Goal: Task Accomplishment & Management: Manage account settings

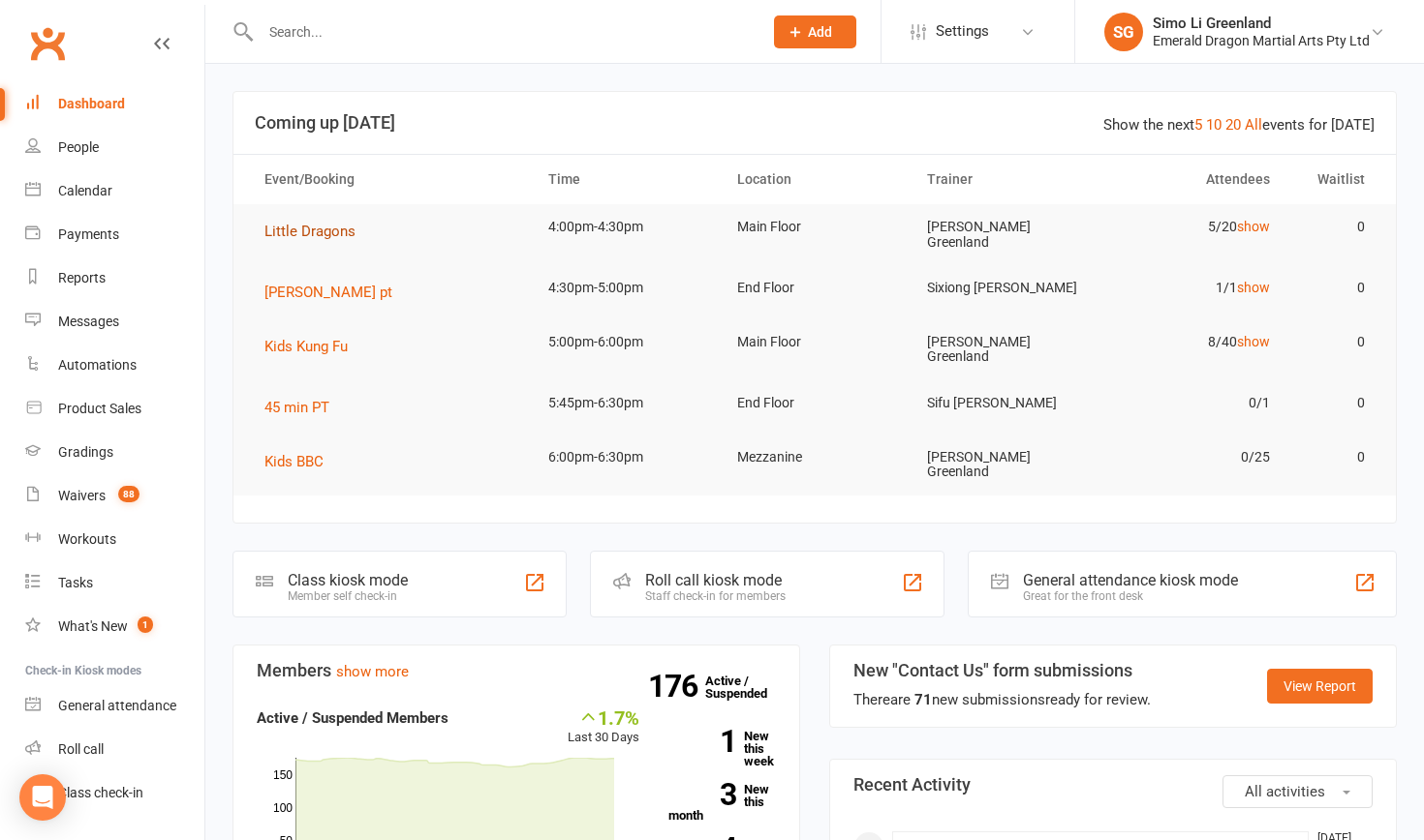
click at [318, 232] on span "Little Dragons" at bounding box center [310, 232] width 91 height 17
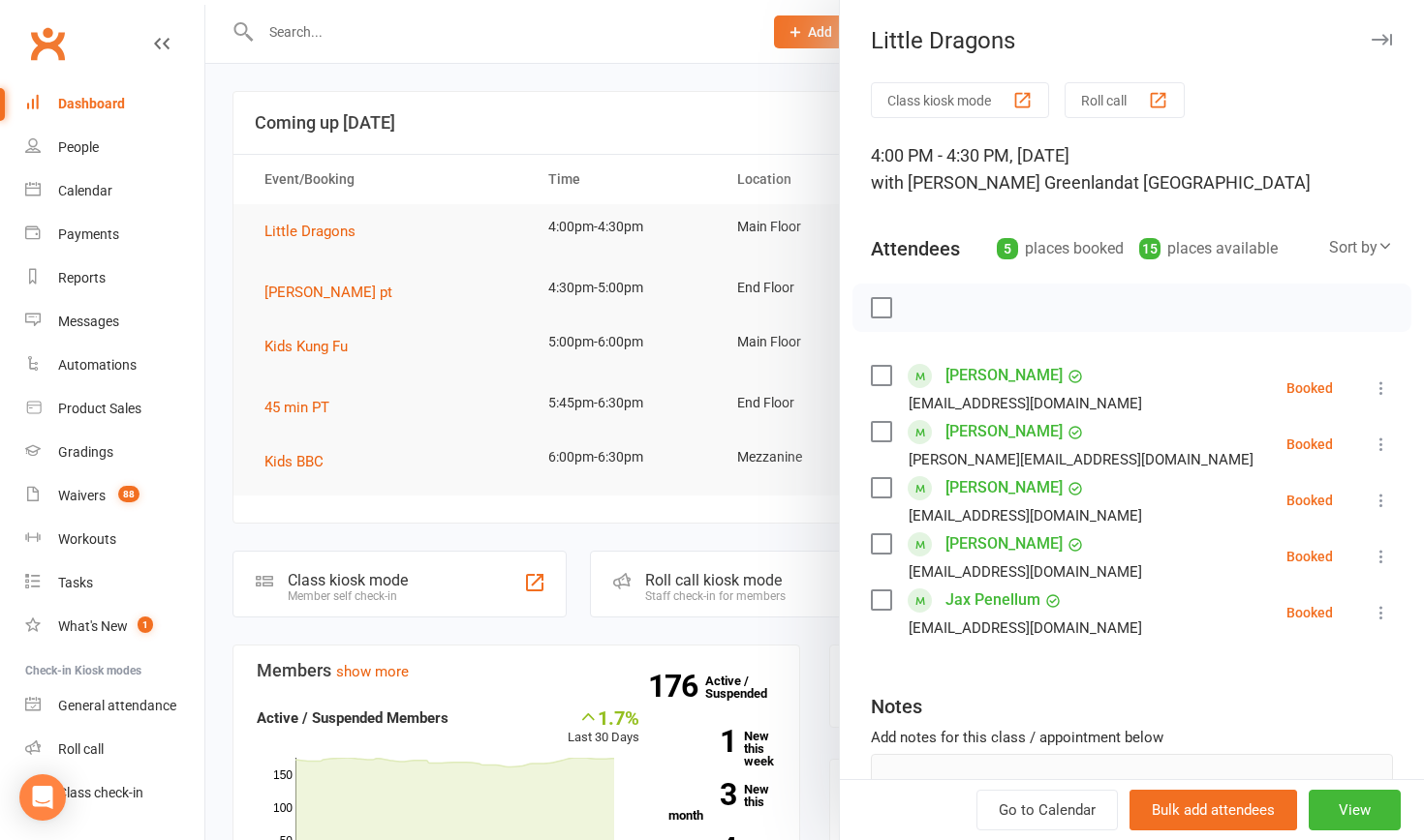
click at [910, 109] on button "Class kiosk mode" at bounding box center [960, 100] width 178 height 36
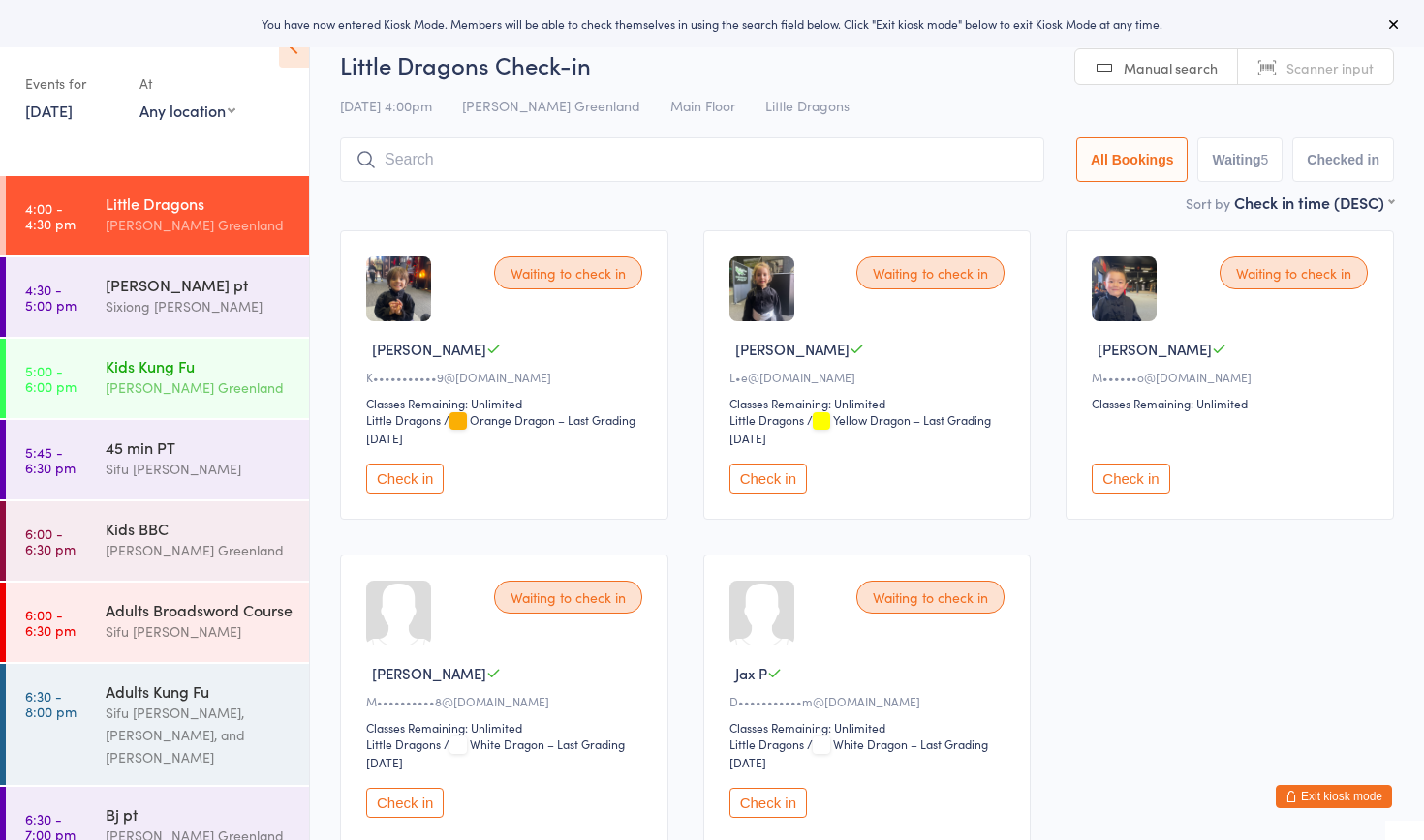
click at [116, 379] on div "[PERSON_NAME] Greenland" at bounding box center [199, 388] width 187 height 22
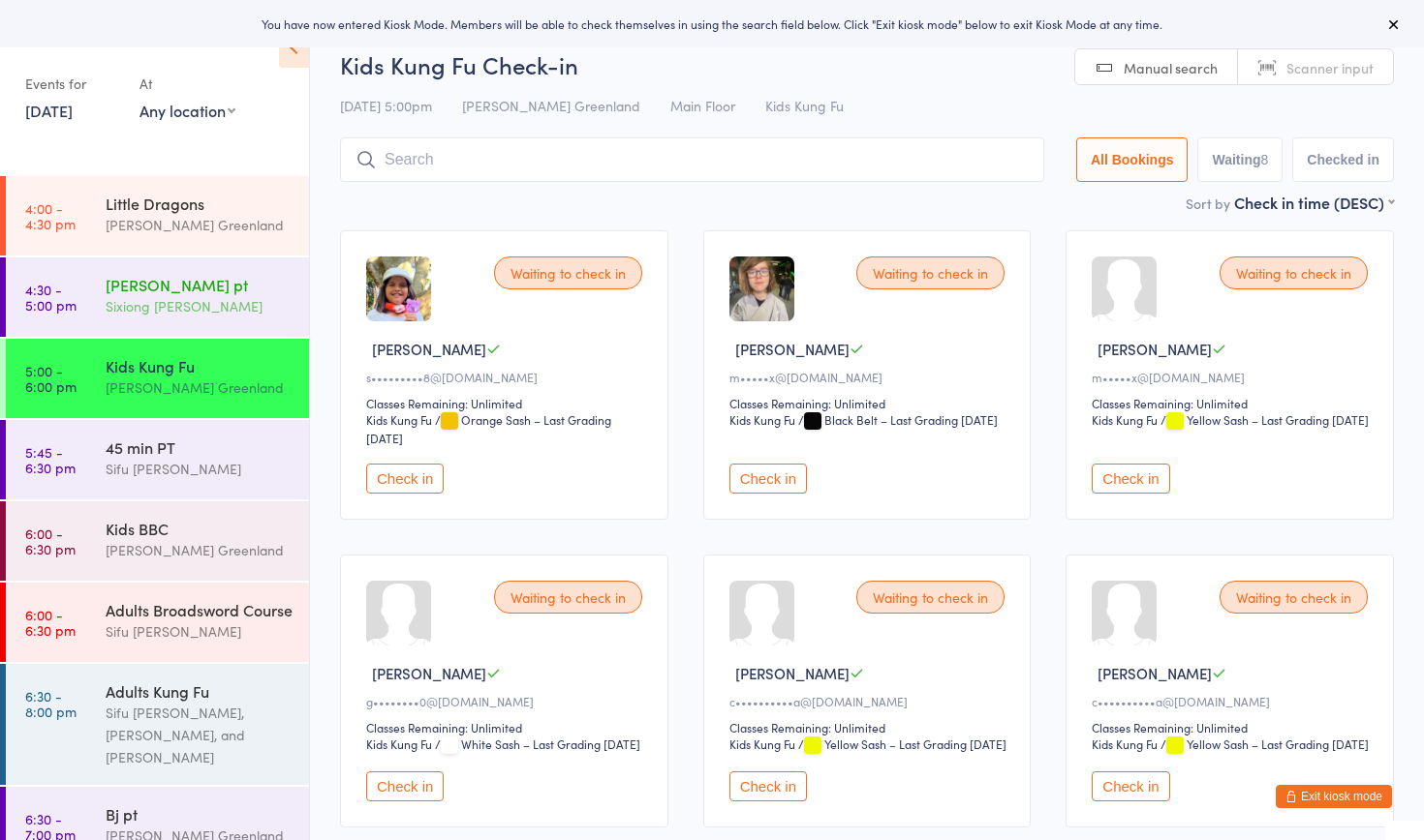
click at [162, 290] on div "[PERSON_NAME] pt" at bounding box center [199, 285] width 187 height 21
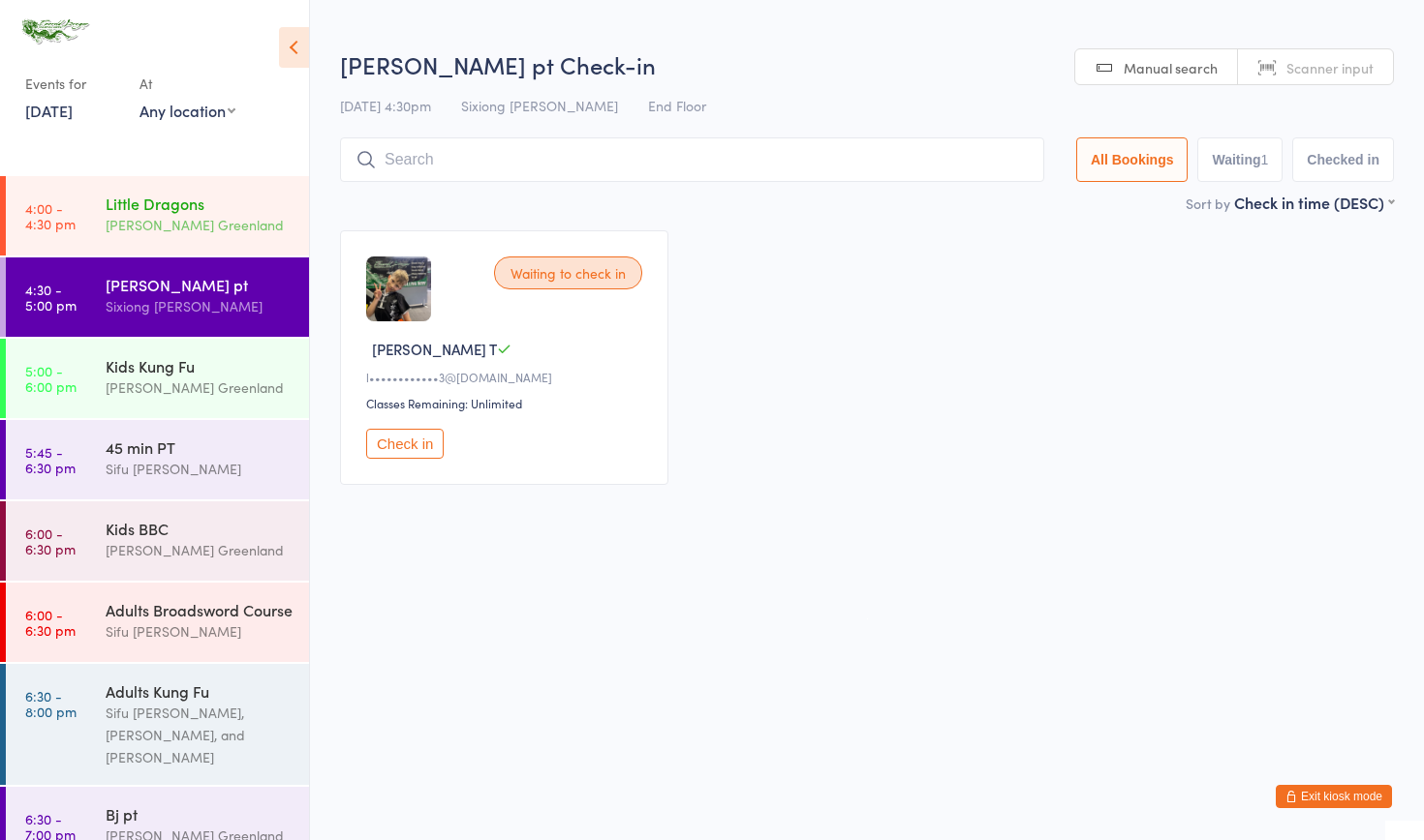
click at [170, 222] on div "[PERSON_NAME] Greenland" at bounding box center [199, 225] width 187 height 22
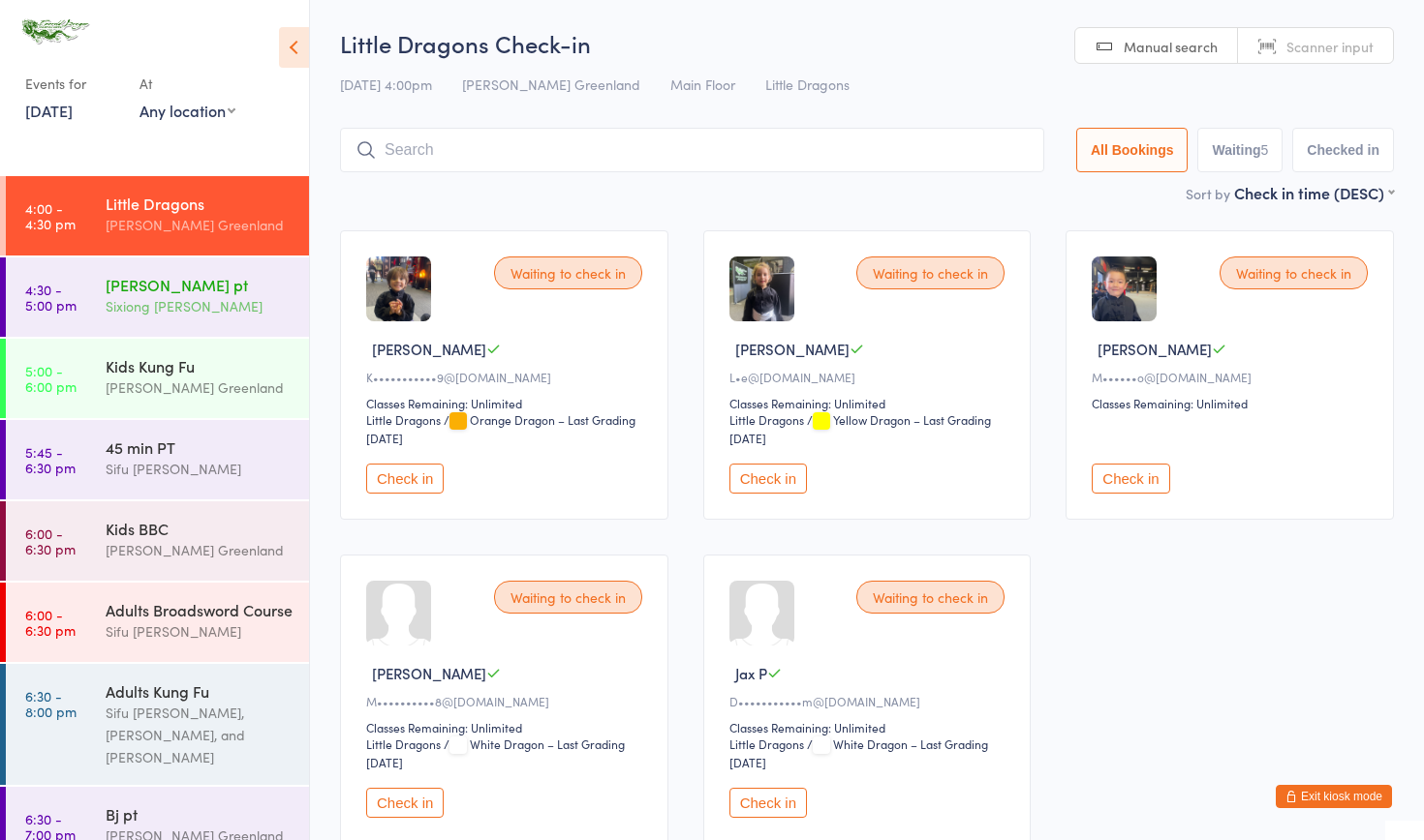
click at [165, 296] on div "Sixiong [PERSON_NAME]" at bounding box center [199, 306] width 187 height 22
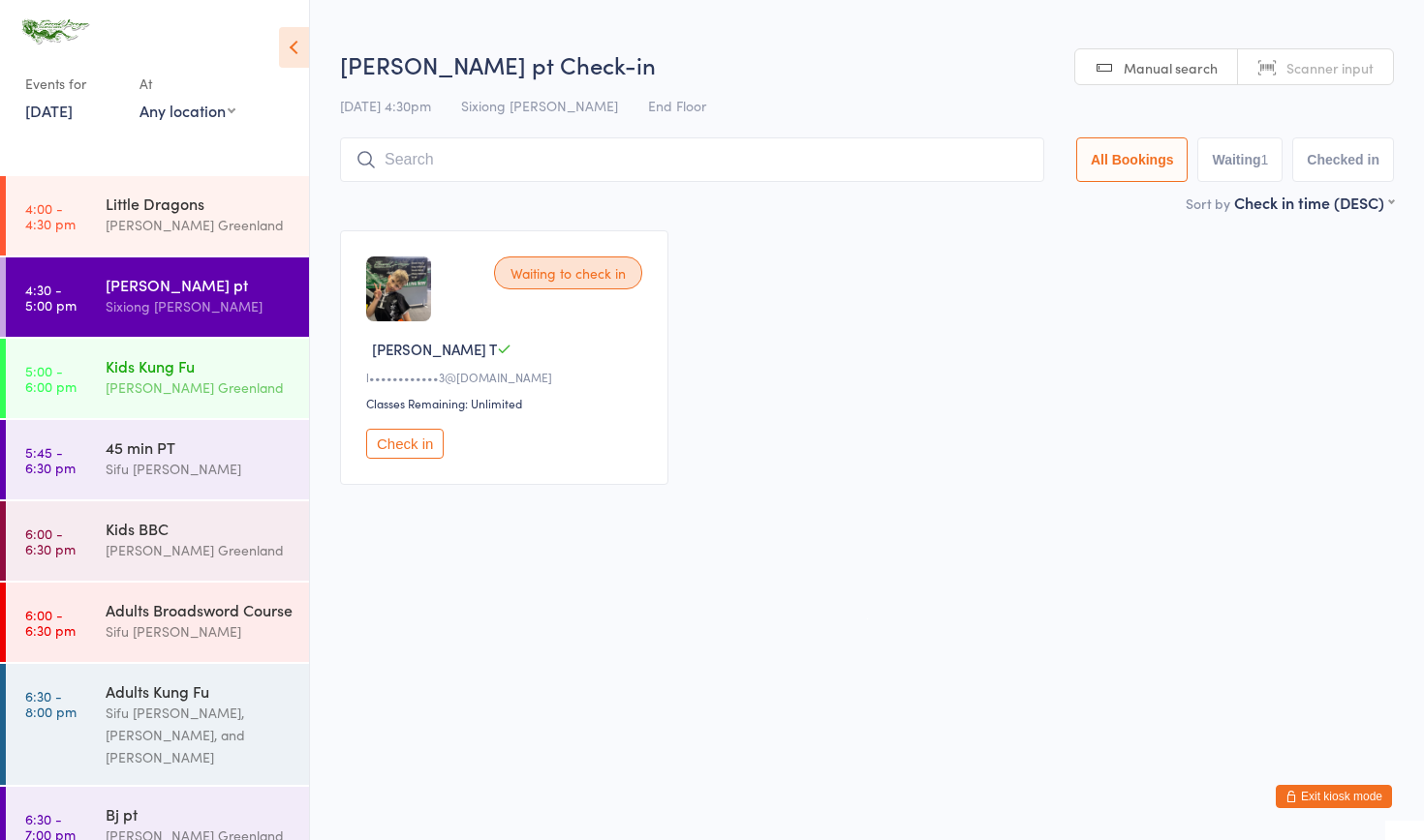
click at [142, 368] on div "Kids Kung Fu" at bounding box center [199, 366] width 187 height 21
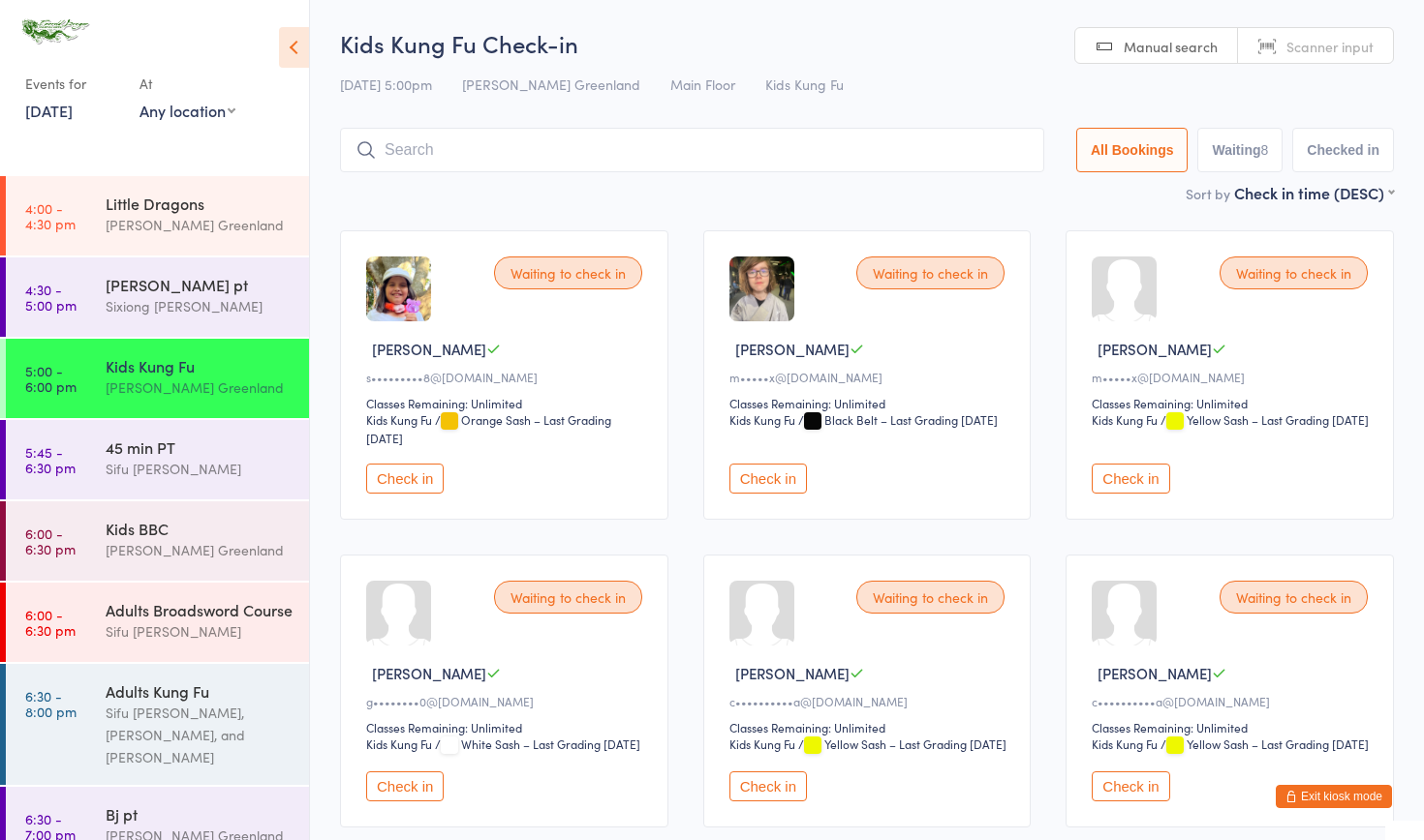
click at [1322, 796] on button "Exit kiosk mode" at bounding box center [1334, 796] width 116 height 23
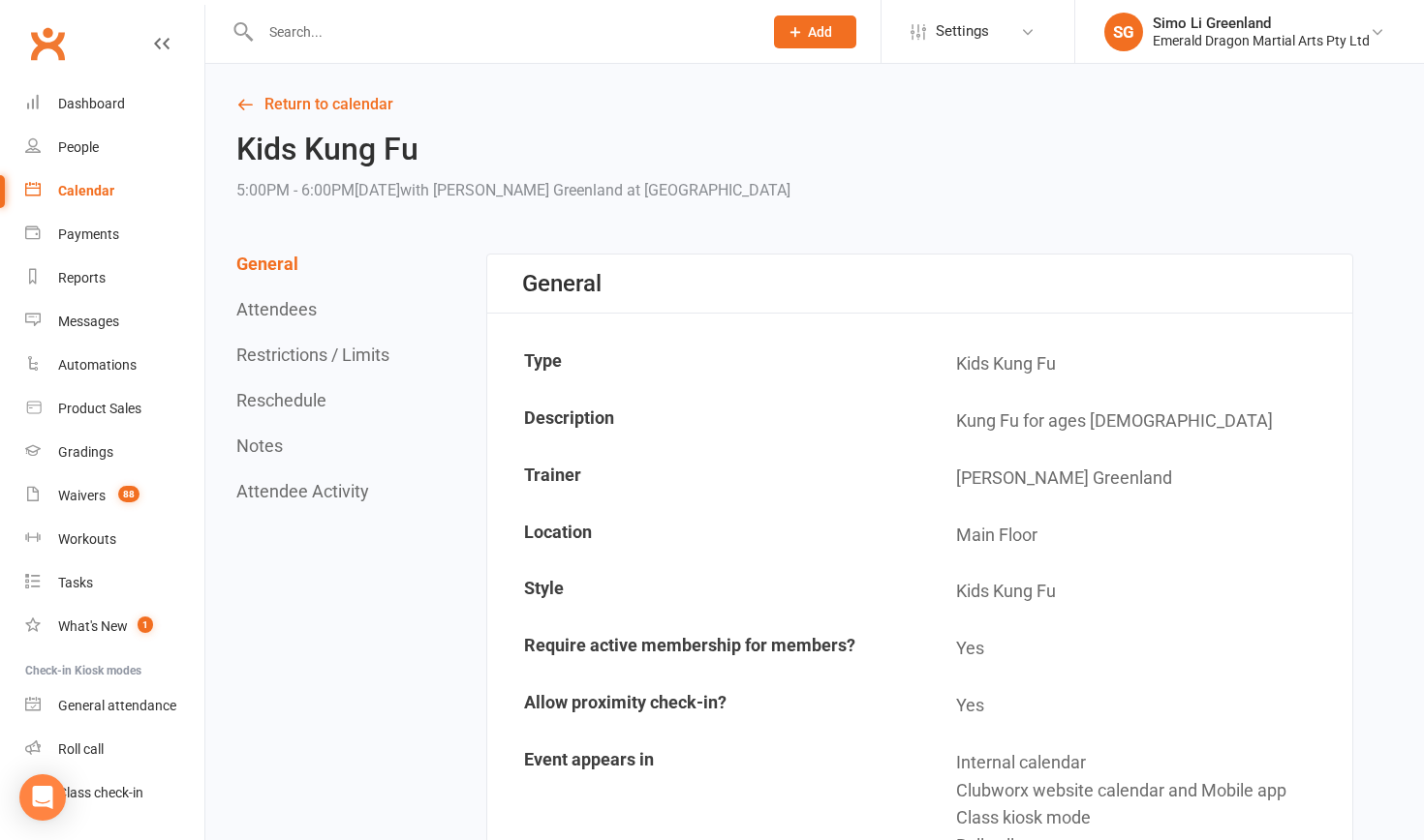
click at [344, 32] on input "text" at bounding box center [502, 32] width 494 height 27
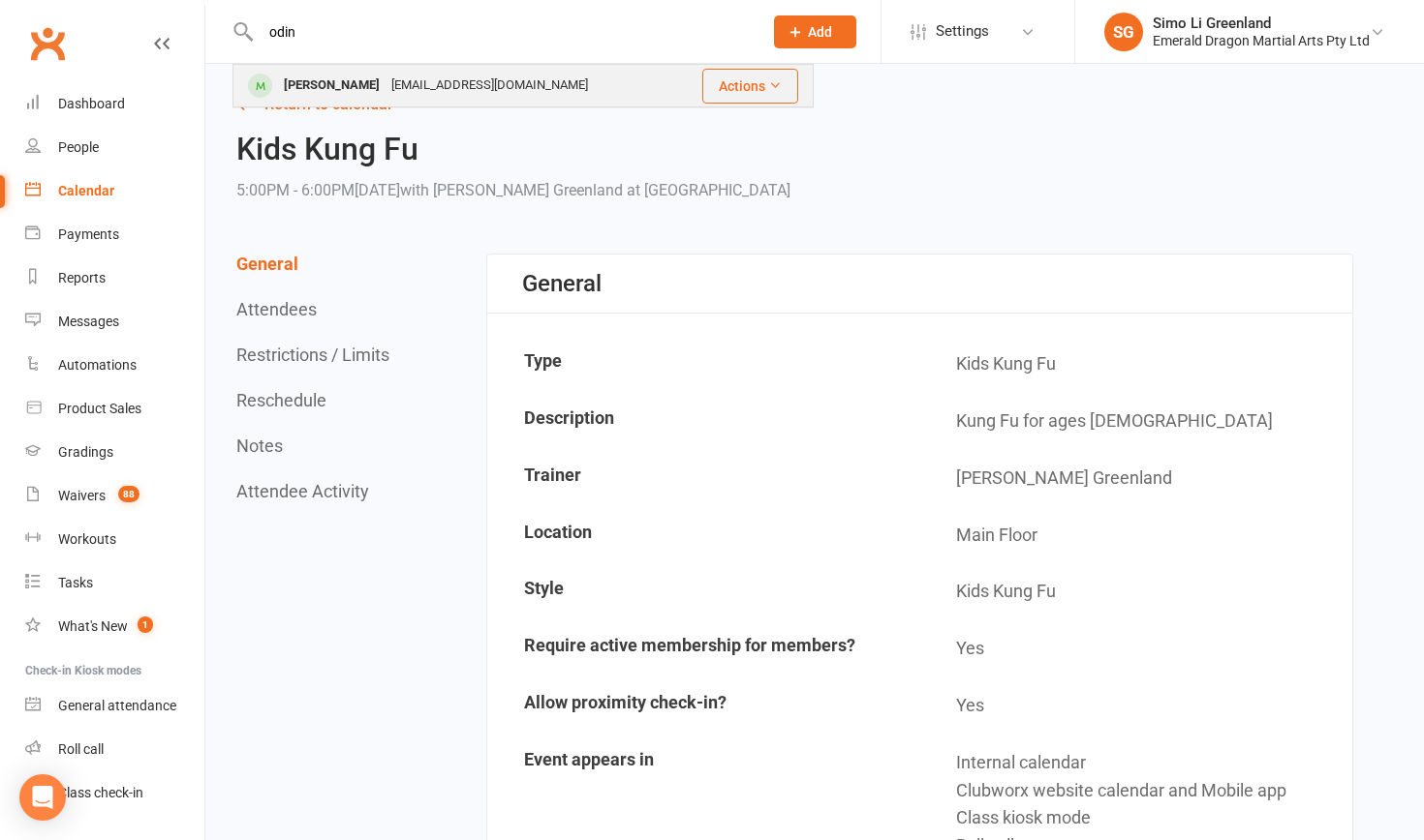
type input "odin"
click at [517, 87] on div "Empoperous@hotmail.com" at bounding box center [490, 85] width 208 height 28
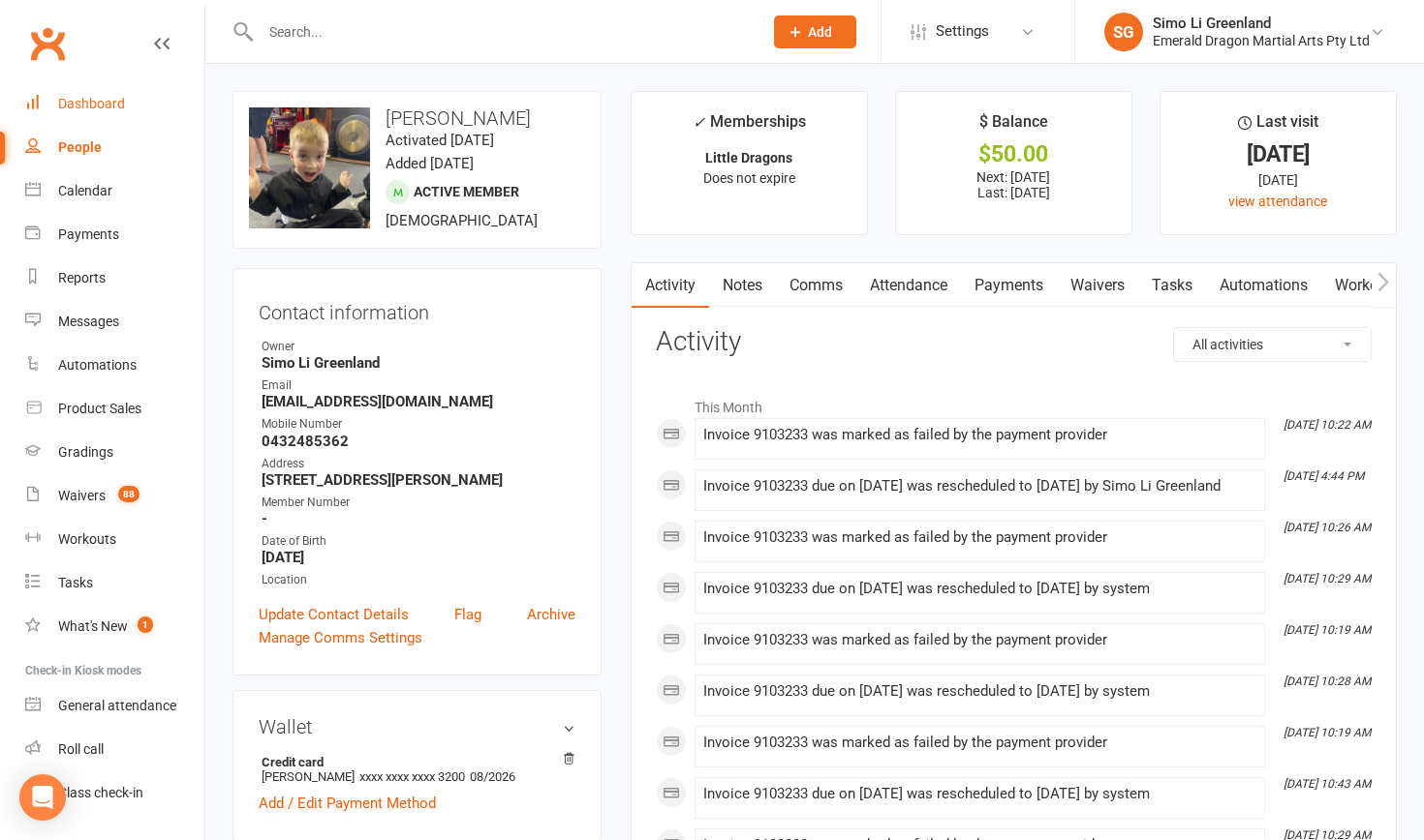
click at [108, 109] on div "Dashboard" at bounding box center [91, 104] width 67 height 16
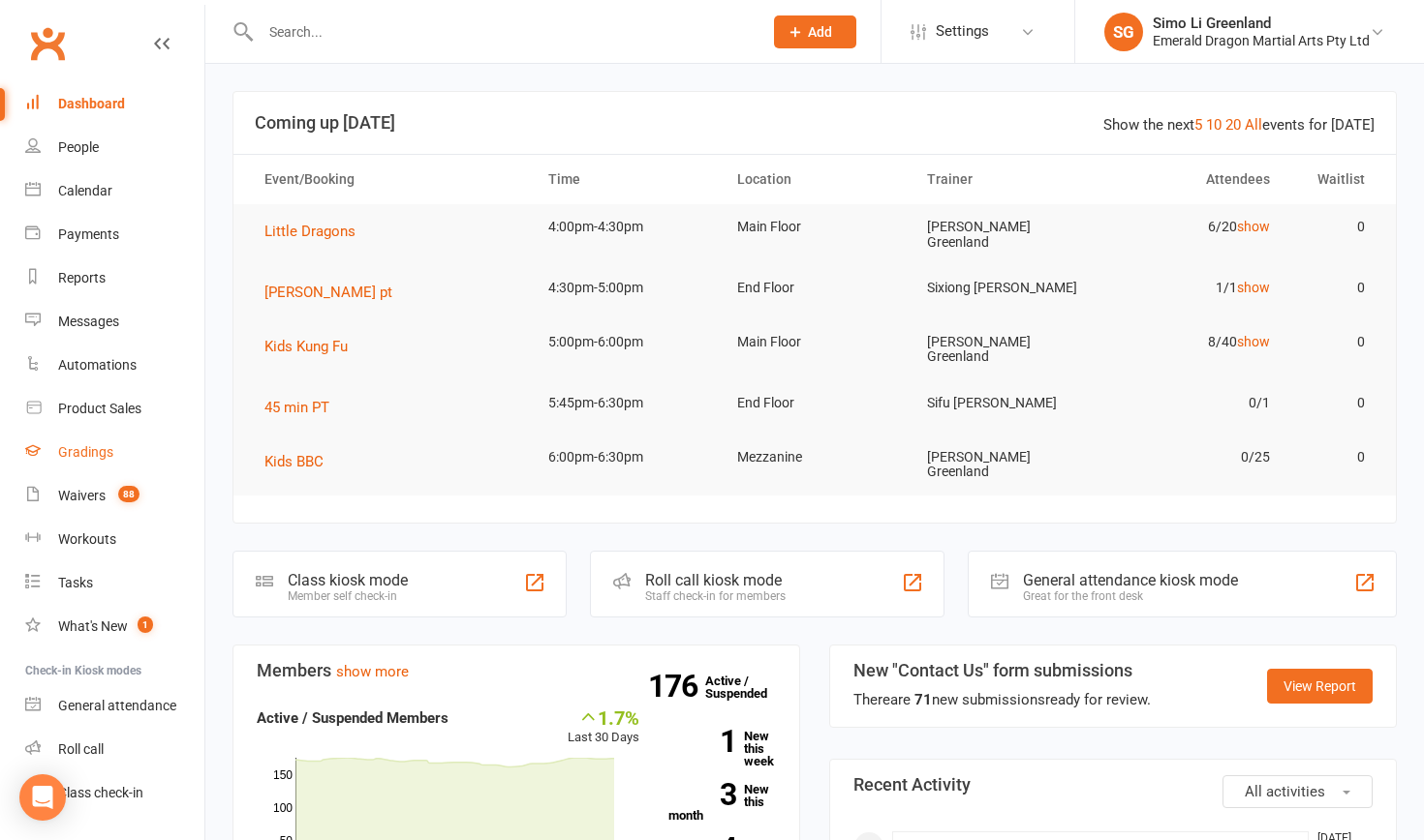
click at [91, 453] on div "Gradings" at bounding box center [85, 452] width 55 height 16
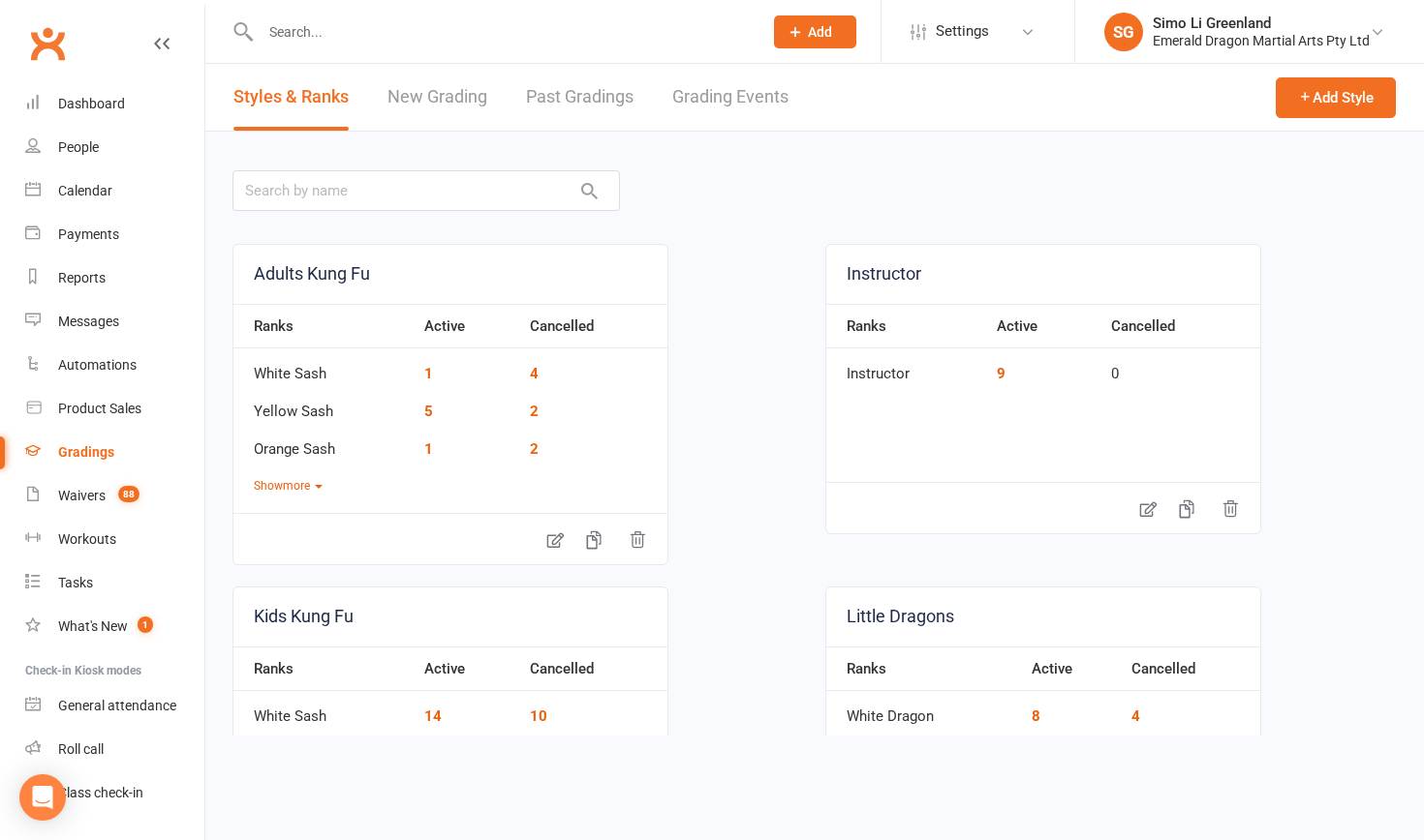
click at [745, 101] on link "Grading Events" at bounding box center [730, 97] width 116 height 67
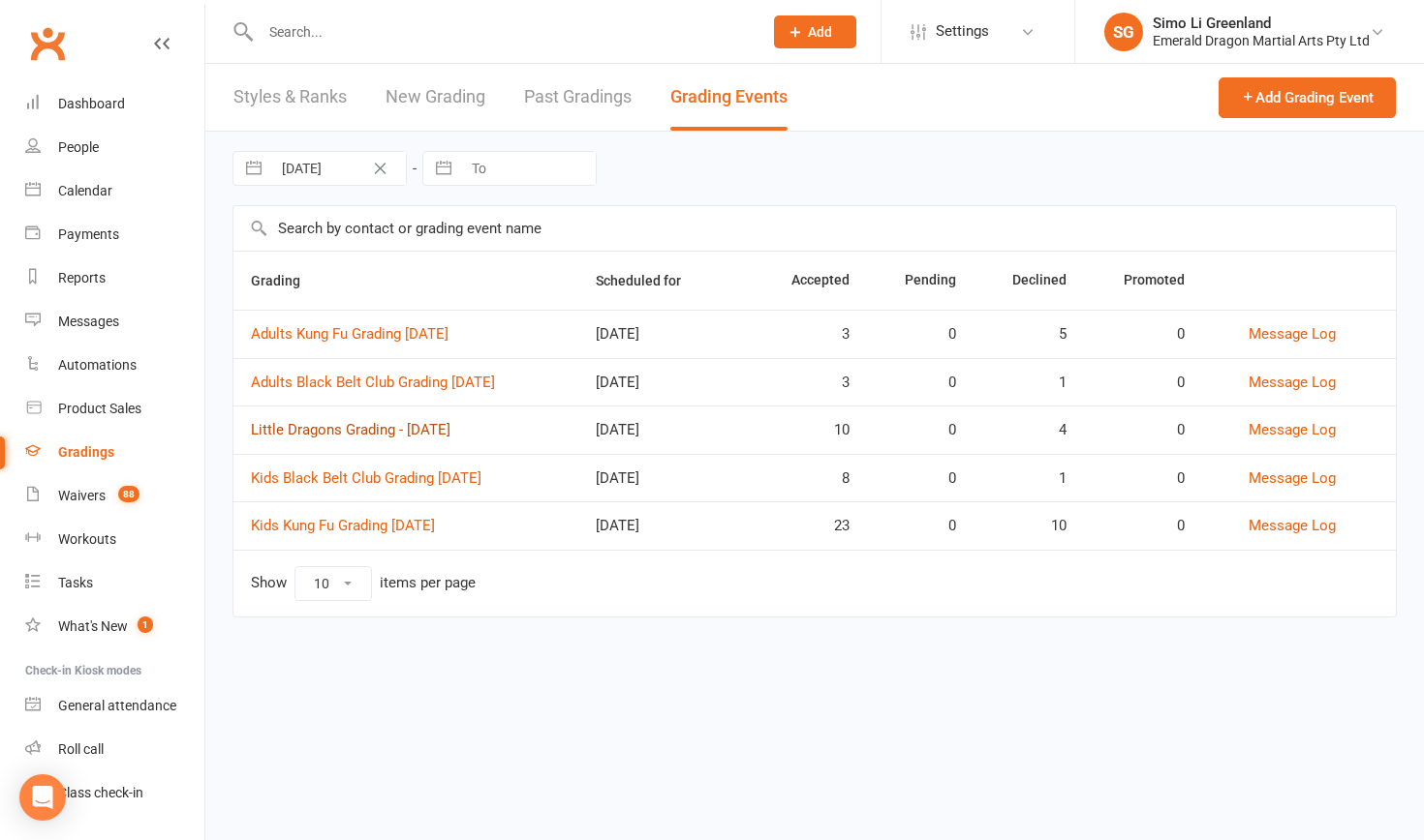
click at [451, 433] on link "Little Dragons Grading - September 2025" at bounding box center [351, 430] width 200 height 17
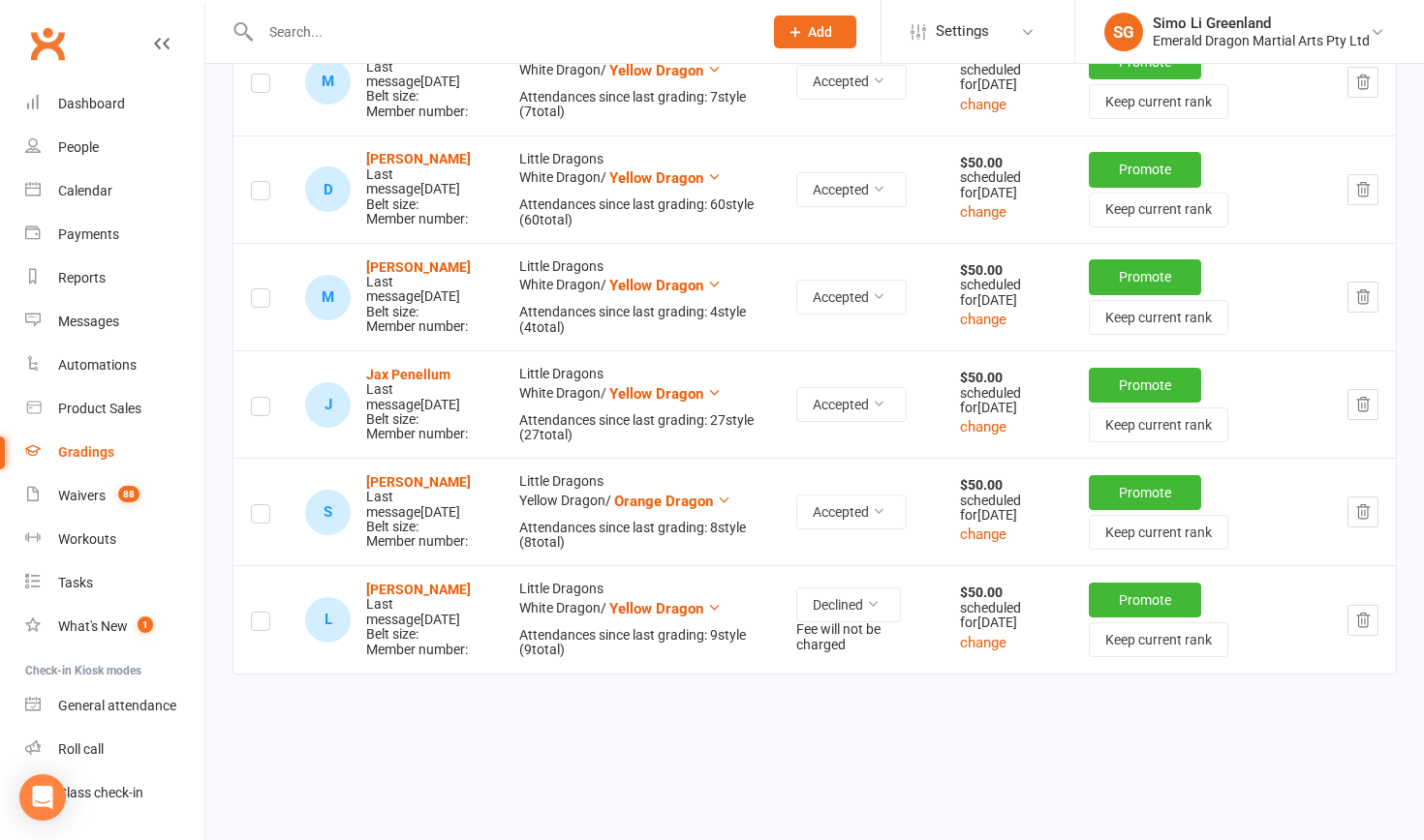
scroll to position [1385, 0]
